Goal: Information Seeking & Learning: Learn about a topic

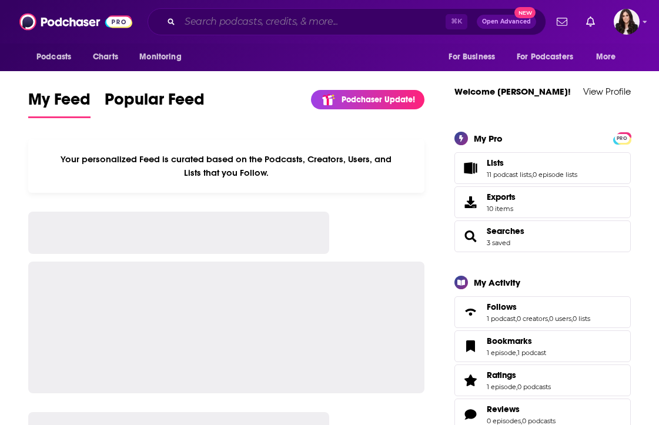
click at [251, 28] on input "Search podcasts, credits, & more..." at bounding box center [313, 21] width 266 height 19
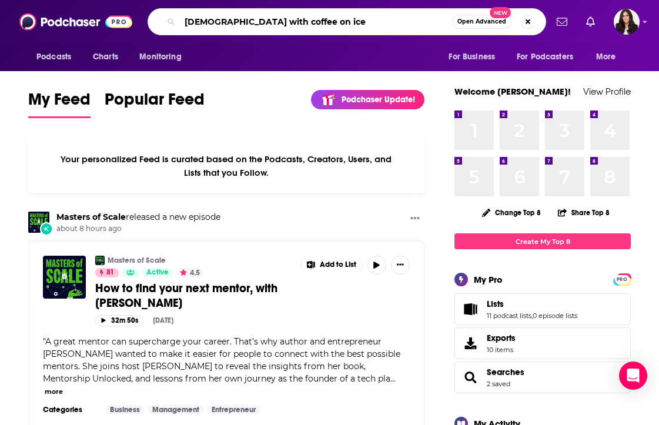
type input "[DEMOGRAPHIC_DATA] with coffee on ice"
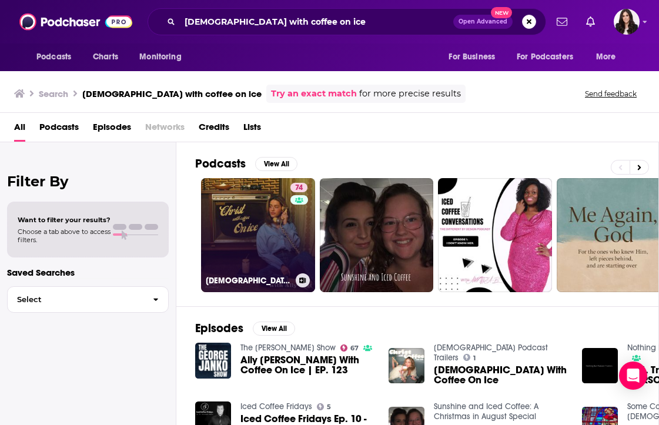
click at [253, 234] on link "74 [DEMOGRAPHIC_DATA] With Coffee On Ice" at bounding box center [258, 235] width 114 height 114
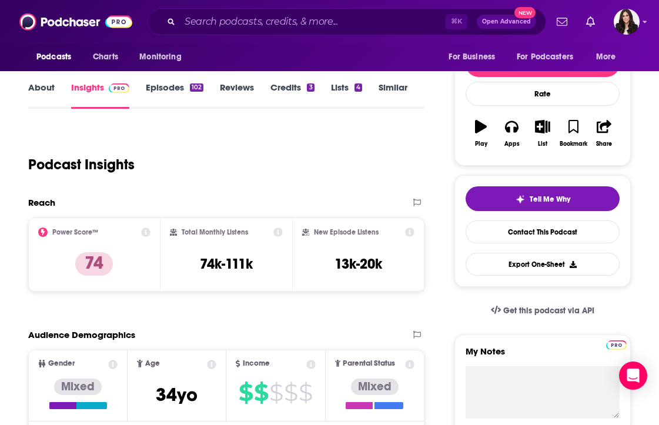
scroll to position [123, 0]
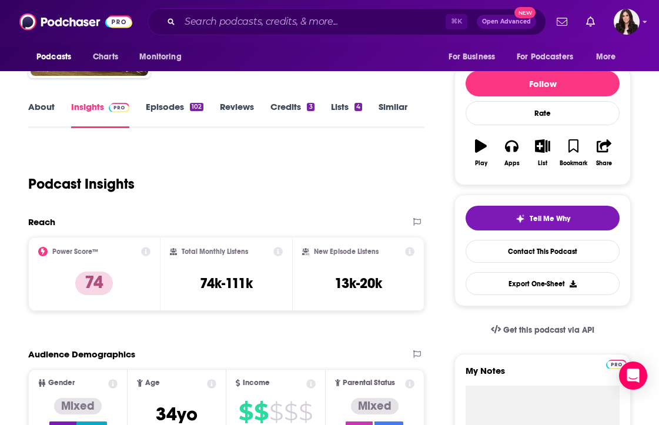
click at [159, 108] on link "Episodes 102" at bounding box center [175, 114] width 58 height 27
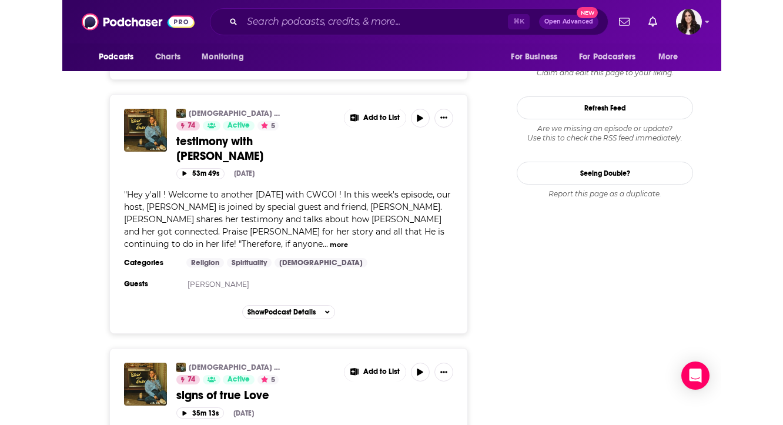
scroll to position [1463, 0]
